Goal: Find specific page/section

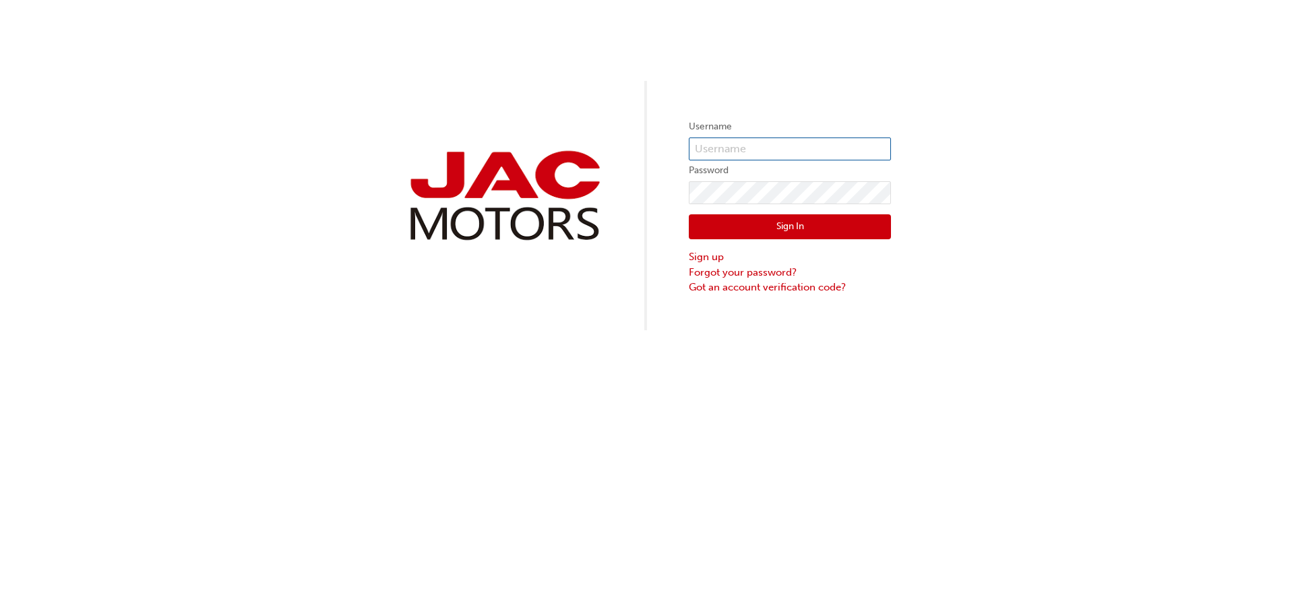
type input "VB0368"
click at [767, 220] on button "Sign In" at bounding box center [790, 227] width 202 height 26
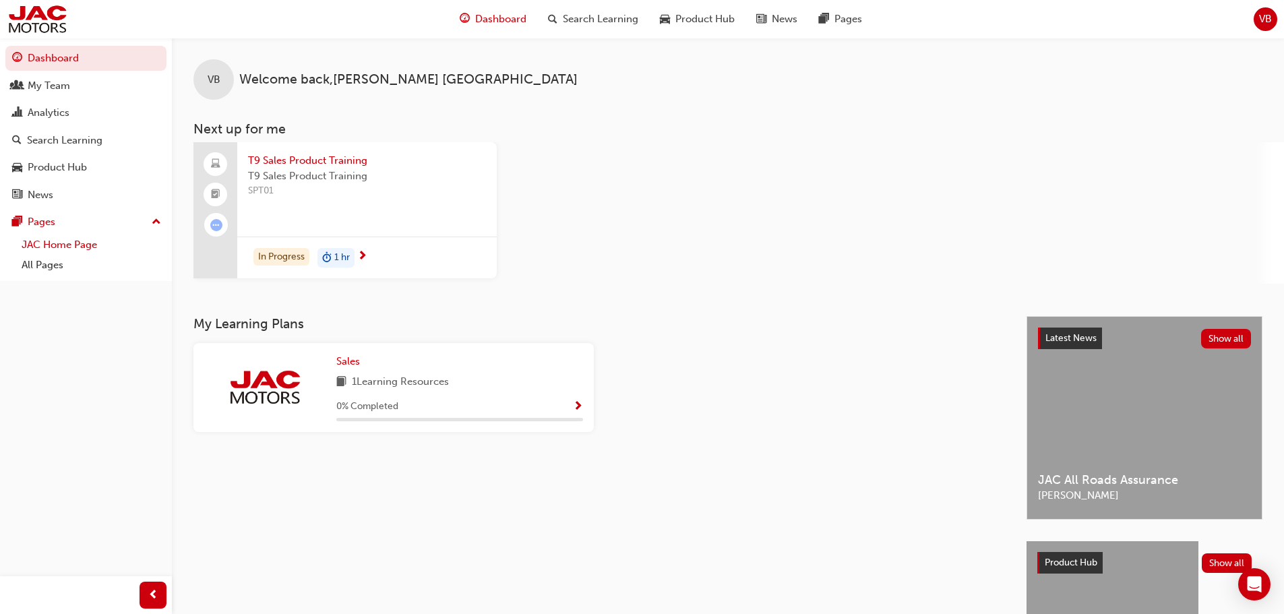
click at [102, 245] on link "JAC Home Page" at bounding box center [91, 244] width 150 height 21
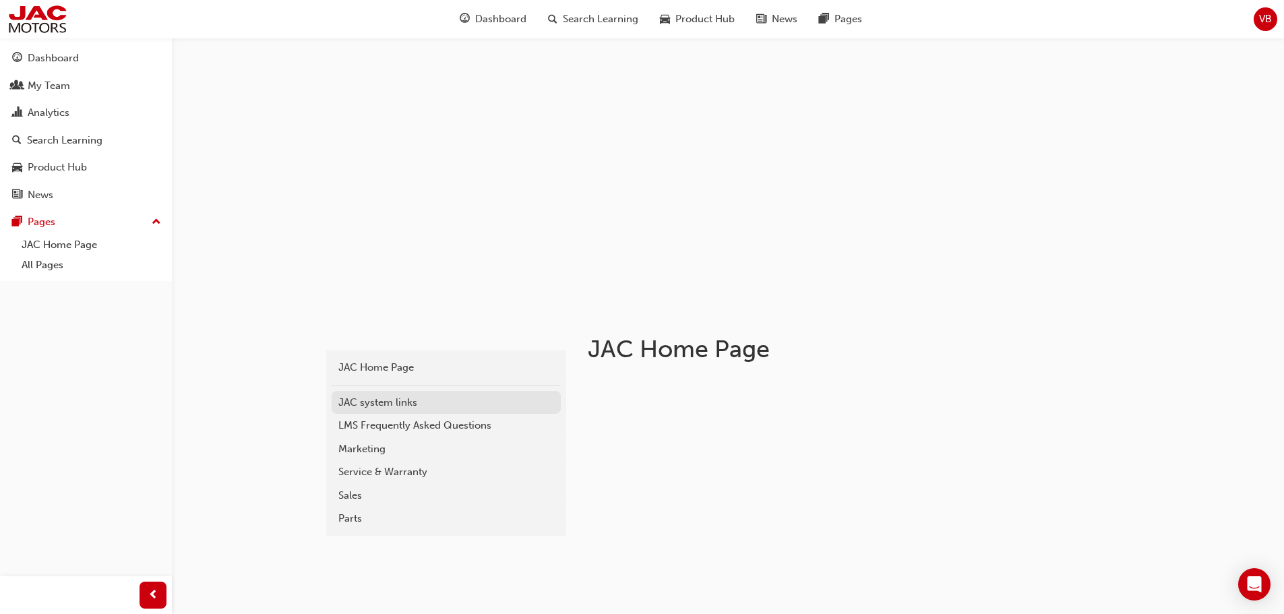
click at [386, 408] on div "JAC system links" at bounding box center [446, 402] width 216 height 15
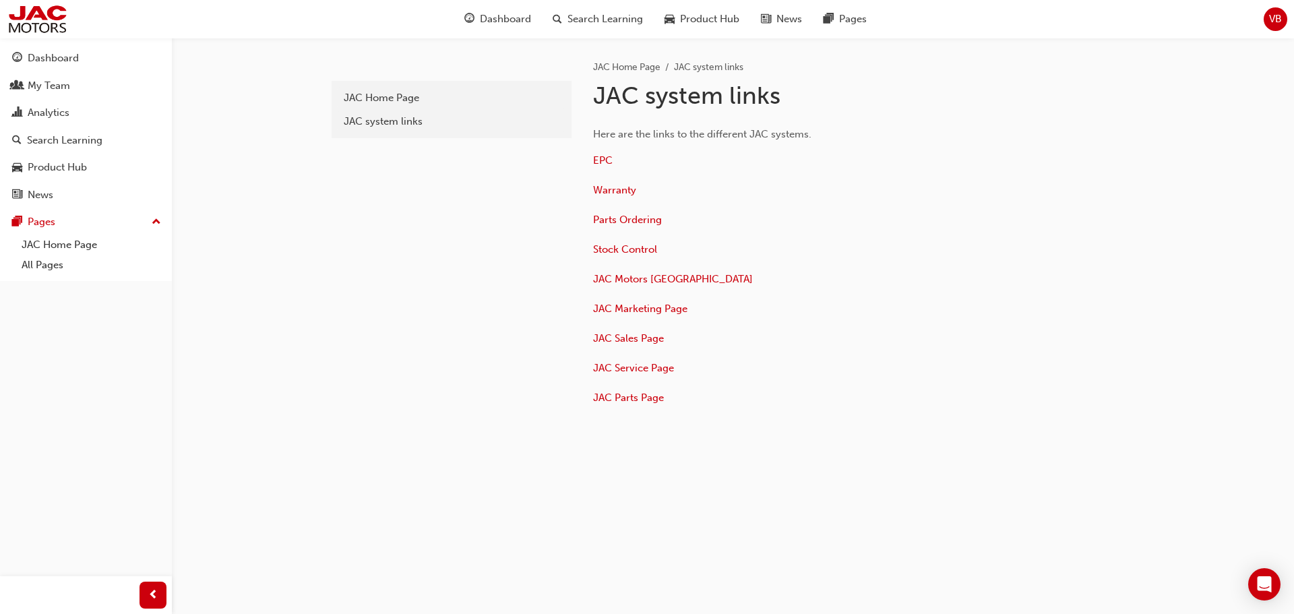
click at [615, 160] on p "EPC" at bounding box center [812, 162] width 438 height 20
click at [606, 160] on span "EPC" at bounding box center [603, 160] width 20 height 12
click at [387, 119] on div "JAC system links" at bounding box center [452, 121] width 216 height 15
click at [621, 195] on span "Warranty" at bounding box center [614, 190] width 43 height 12
